Goal: Use online tool/utility

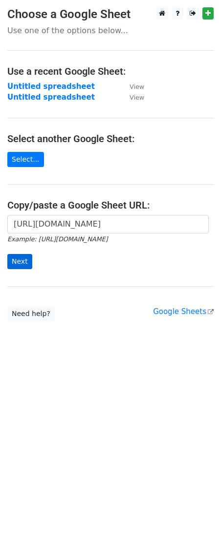
scroll to position [0, 223]
type input "https://docs.google.com/spreadsheets/d/1GQeAZ-V51HTJHOCVwHMqsgZd-oaS-n3WM8pg6oa…"
click at [12, 269] on input "Next" at bounding box center [19, 261] width 25 height 15
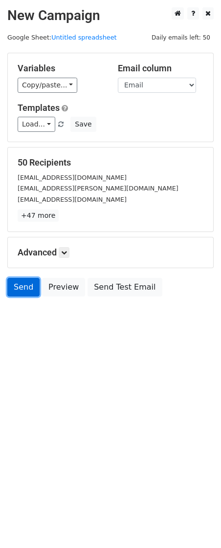
click at [25, 284] on link "Send" at bounding box center [23, 287] width 32 height 19
